Goal: Find specific page/section: Find specific page/section

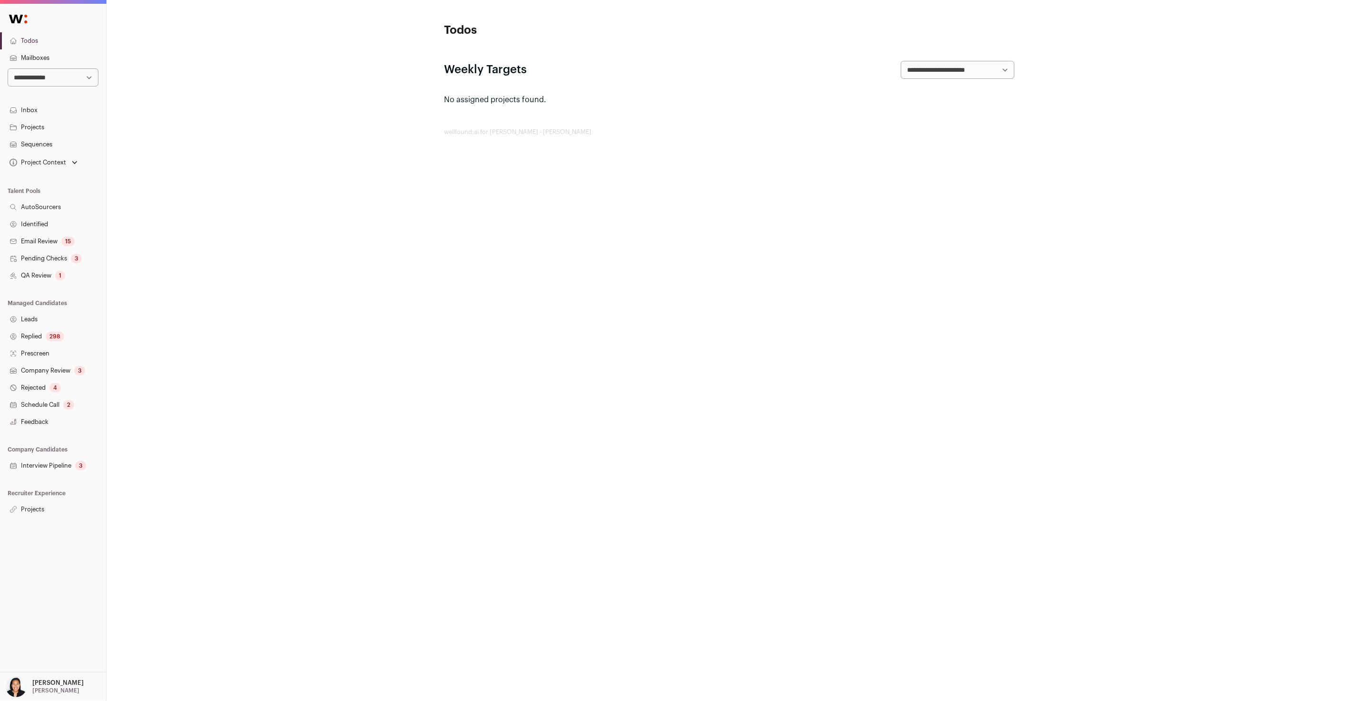
click at [78, 81] on select "**********" at bounding box center [53, 77] width 91 height 18
select select "*"
click at [27, 509] on link "Projects" at bounding box center [53, 509] width 106 height 17
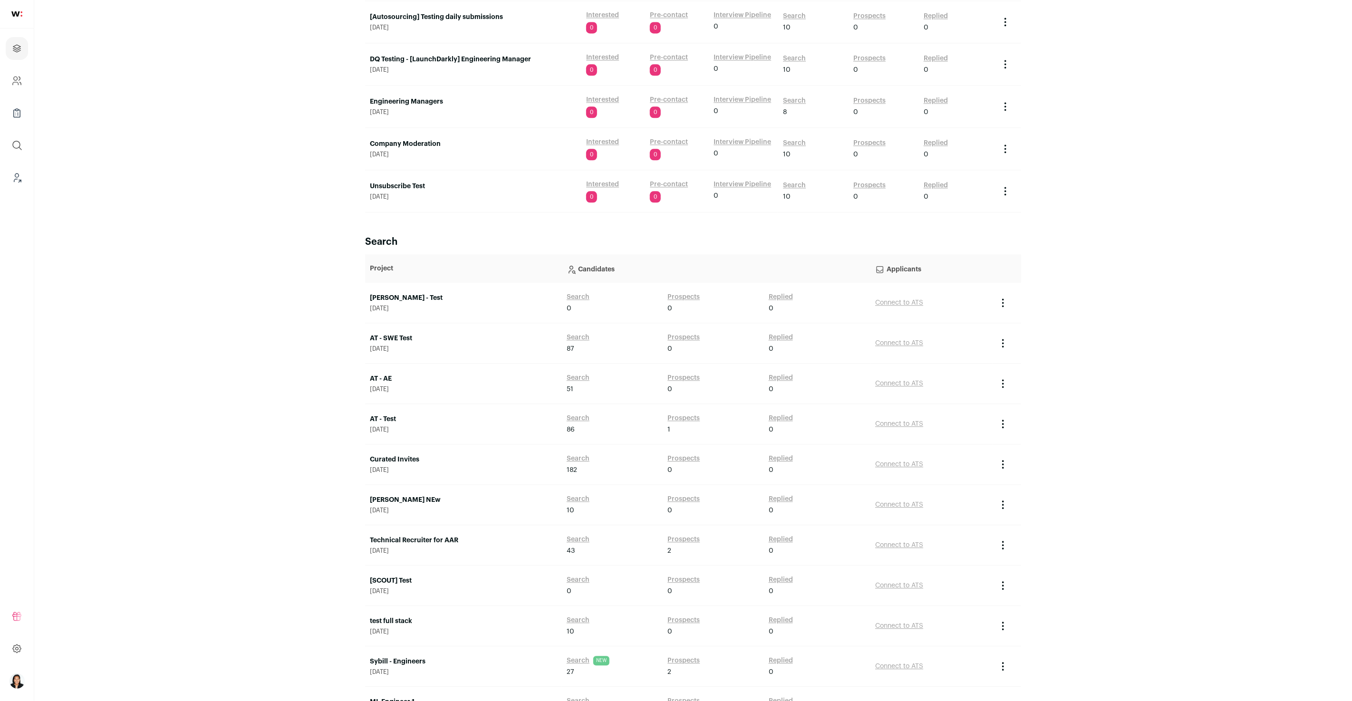
scroll to position [1932, 0]
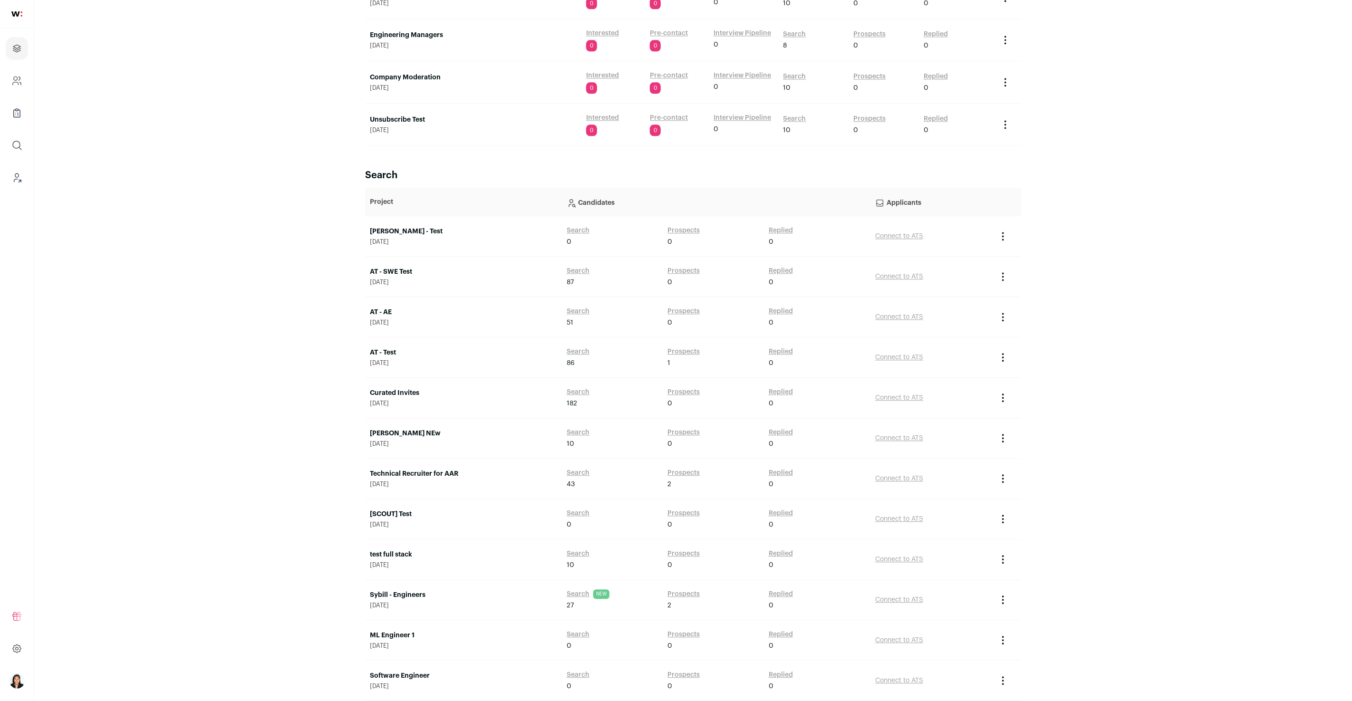
click at [391, 354] on link "AT - Test" at bounding box center [463, 353] width 187 height 10
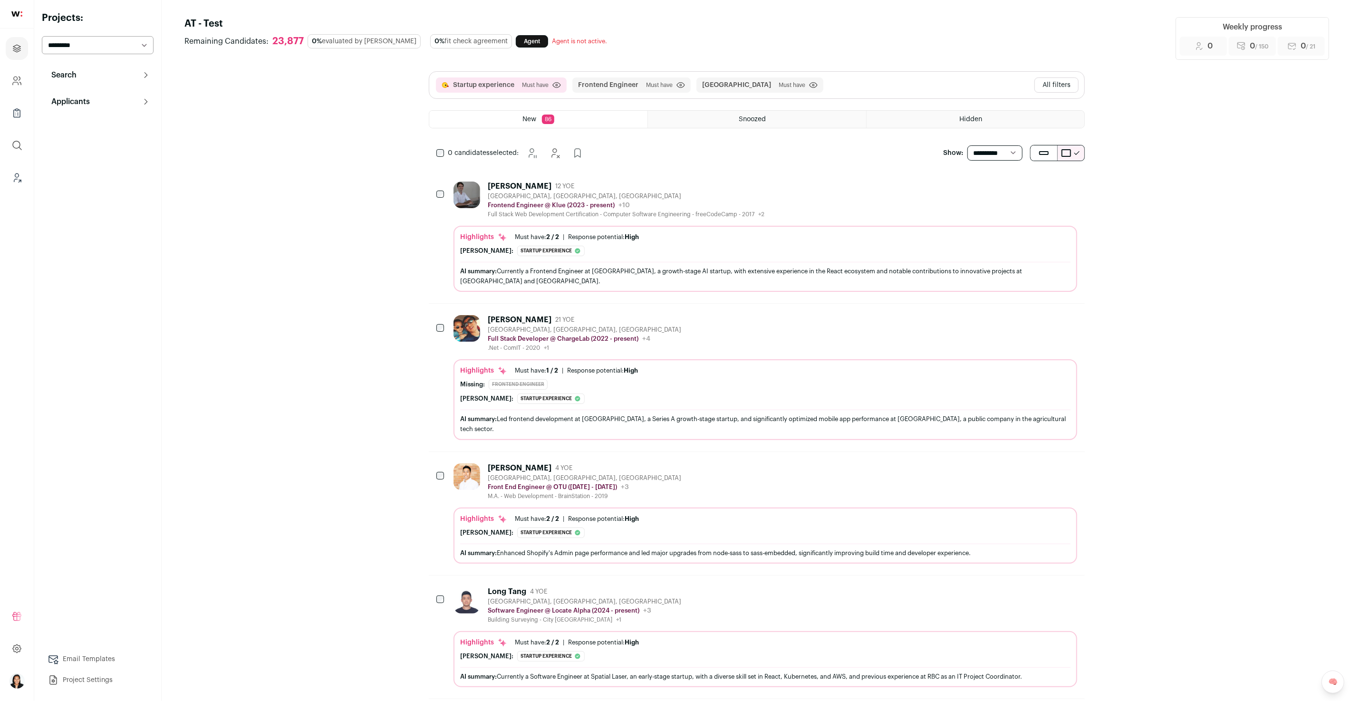
click at [832, 87] on div "Startup experience Must have Click to disable/enable criteria Frontend Engineer…" at bounding box center [756, 85] width 655 height 27
